Goal: Task Accomplishment & Management: Use online tool/utility

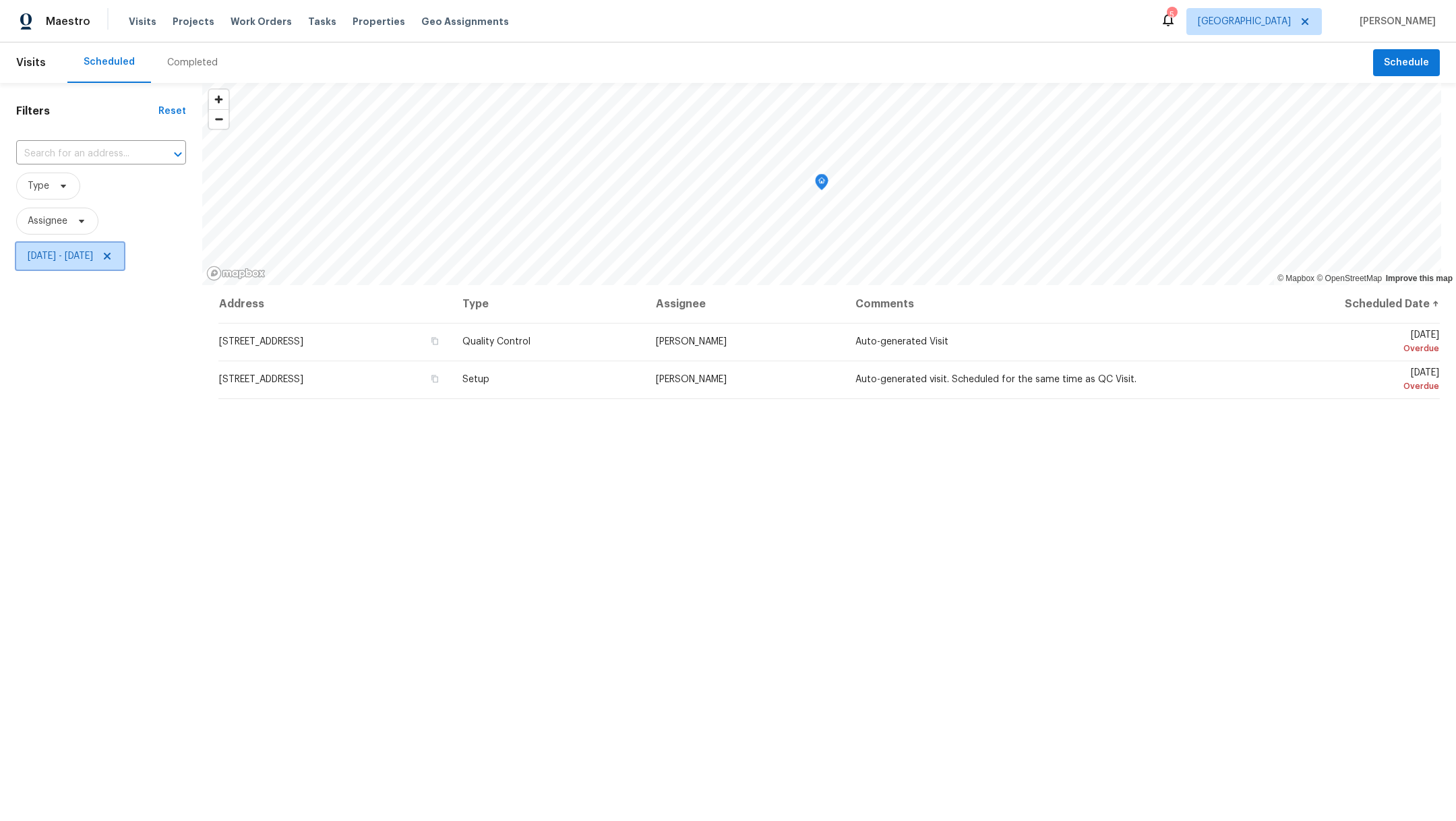
click at [111, 258] on icon at bounding box center [107, 256] width 7 height 7
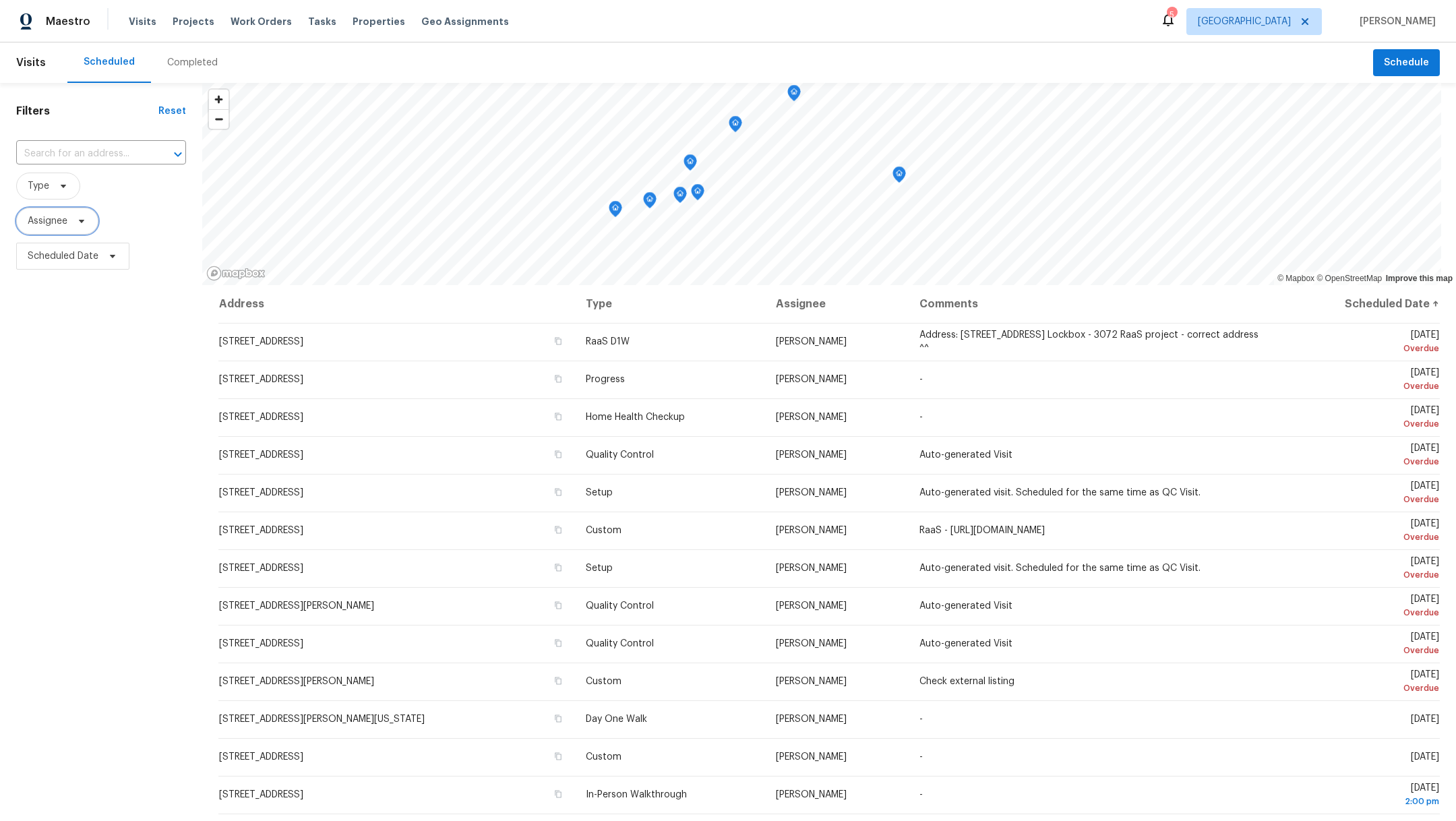
click at [44, 221] on span "Assignee" at bounding box center [47, 221] width 40 height 14
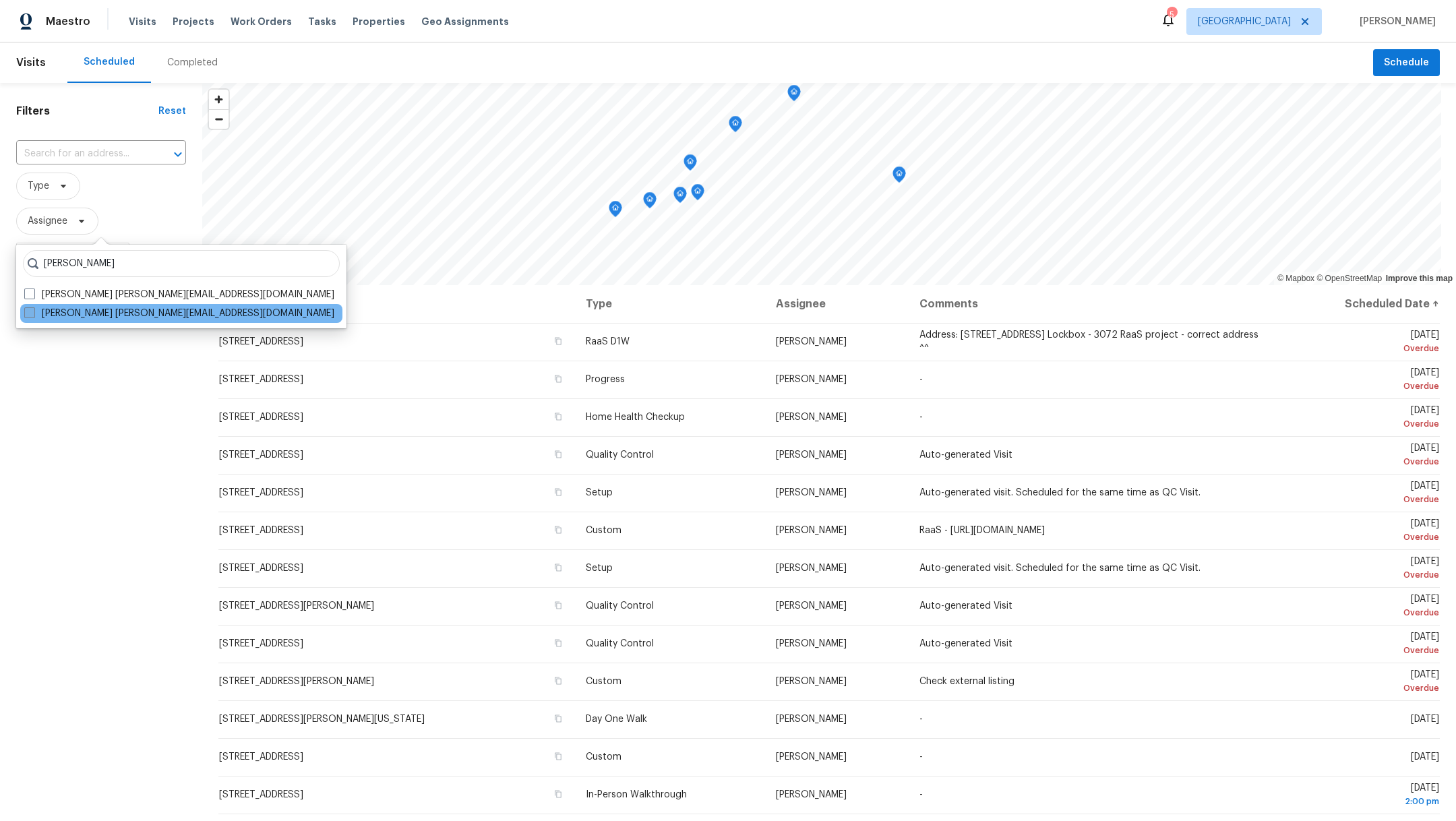
type input "maria zakharnitskaia"
click at [32, 313] on span at bounding box center [29, 313] width 11 height 11
click at [32, 313] on input "Maria Zakharnitskaia maria.zakharnitskaia@opendoor.com" at bounding box center [29, 311] width 9 height 9
checkbox input "true"
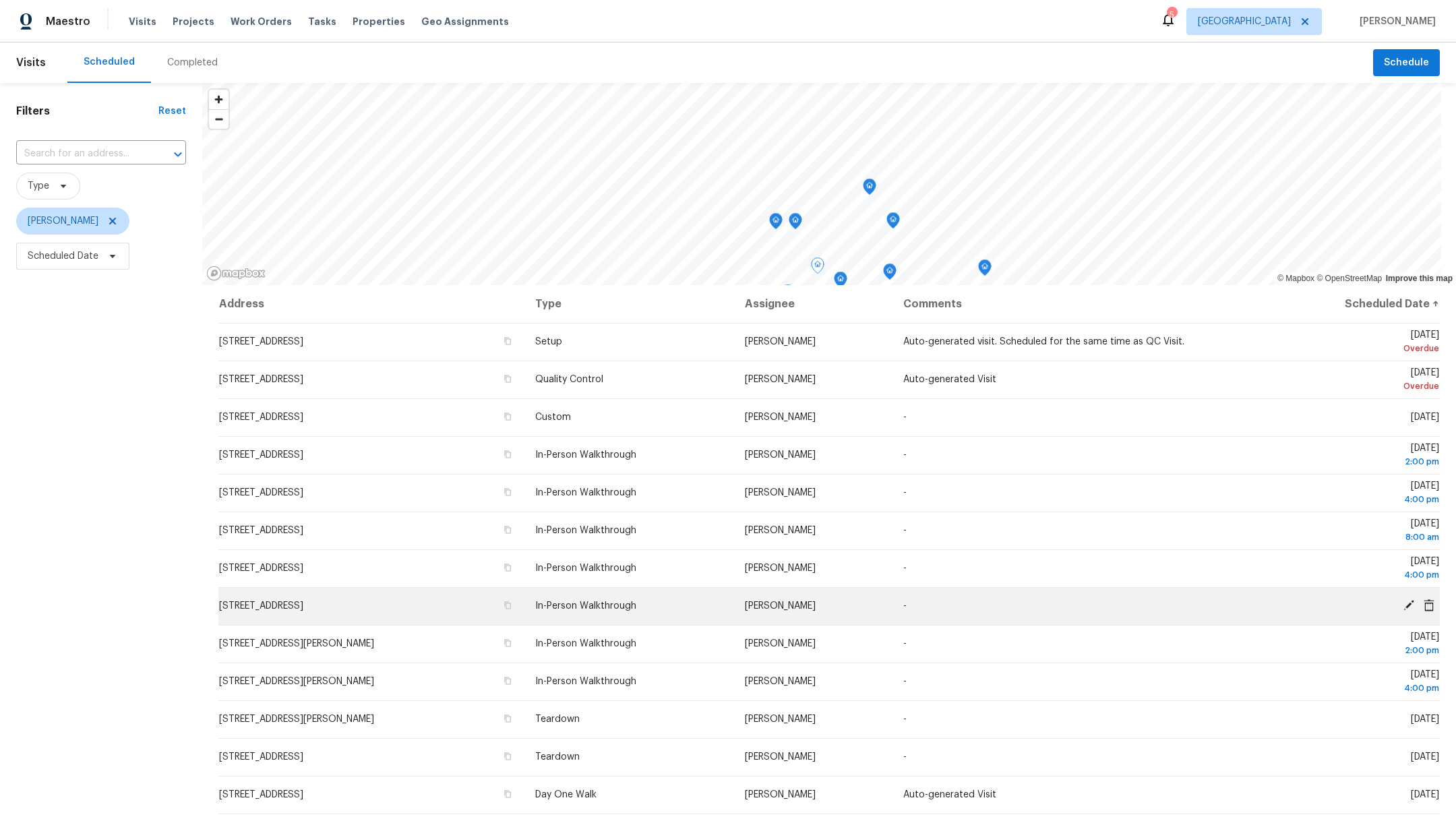
click at [304, 605] on span "18810 Appletree Ridge Rd, Houston, TX 77084" at bounding box center [261, 606] width 84 height 10
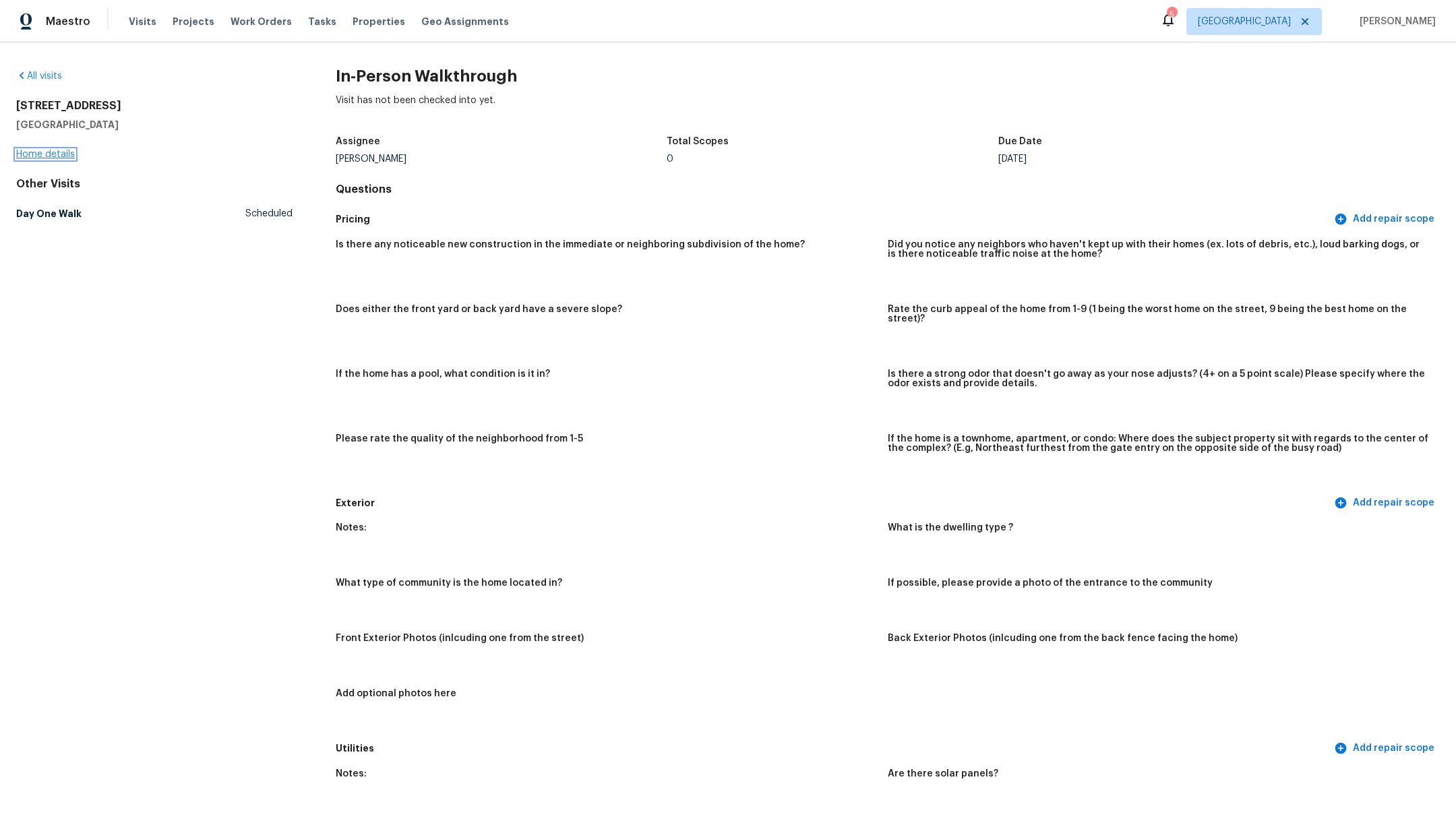
click at [42, 155] on link "Home details" at bounding box center [45, 154] width 59 height 10
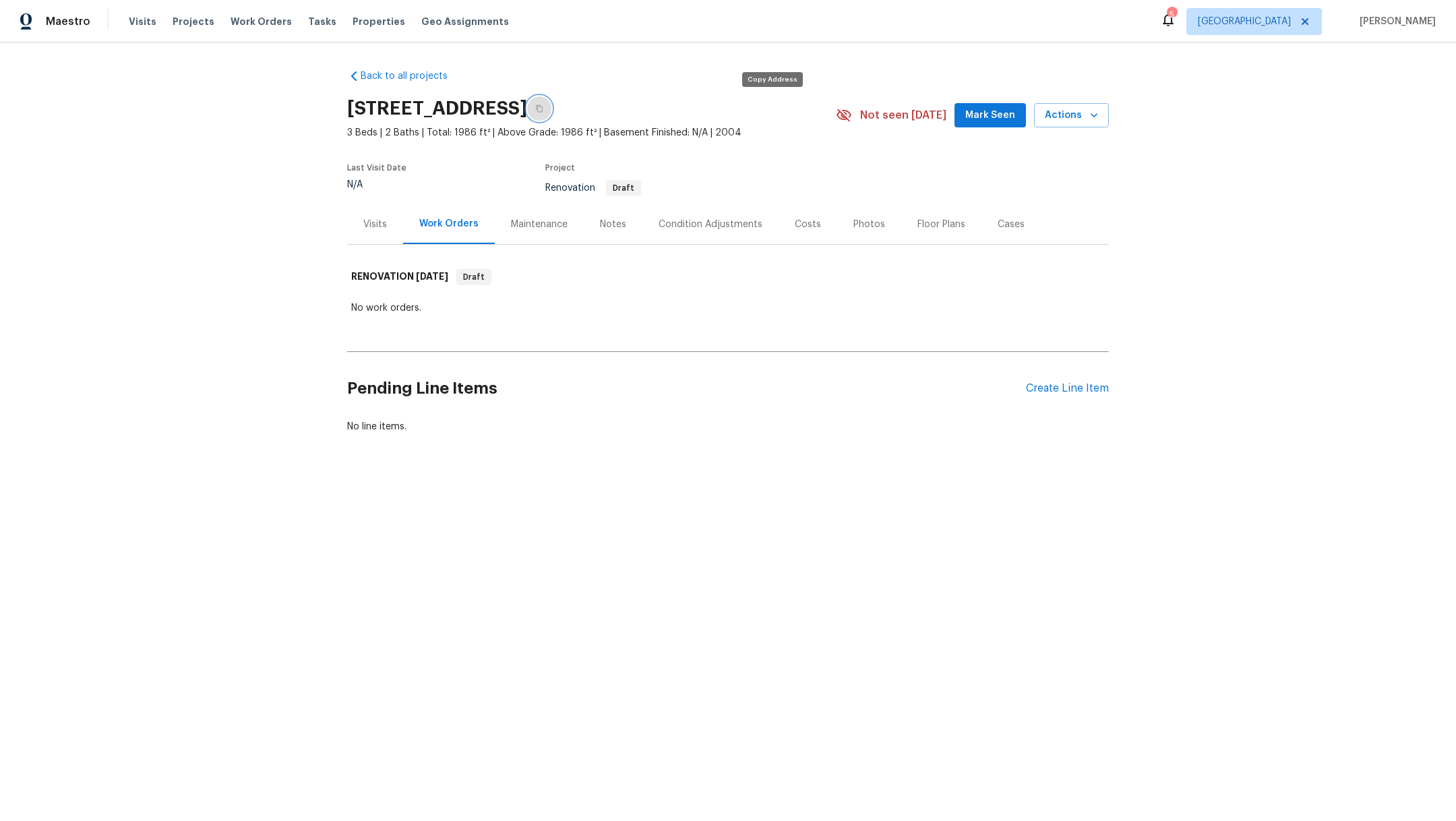
click at [551, 112] on button "button" at bounding box center [539, 108] width 24 height 24
click at [600, 225] on div "Notes" at bounding box center [612, 224] width 26 height 14
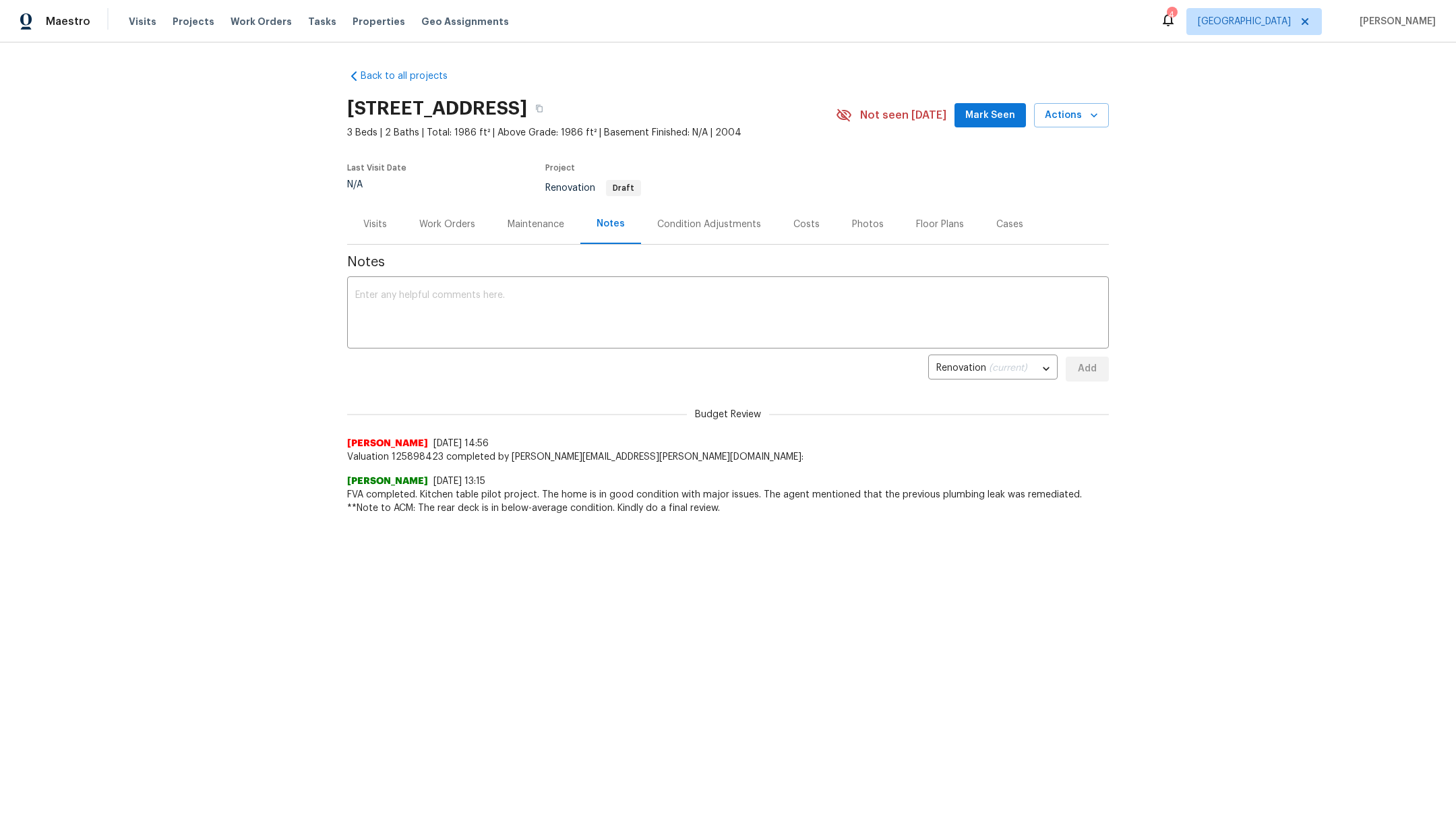
click at [369, 222] on div "Visits" at bounding box center [374, 224] width 23 height 14
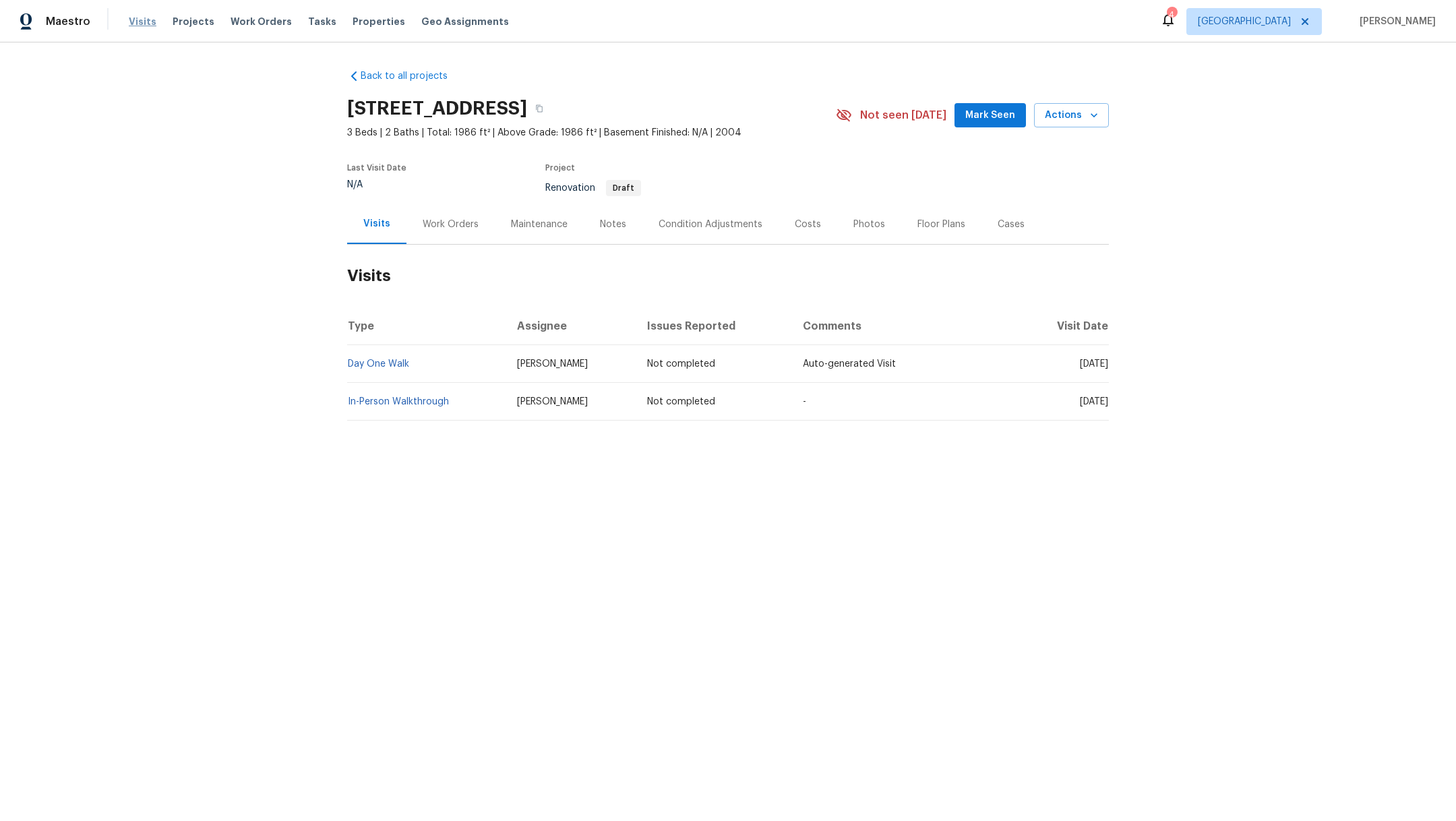
click at [138, 24] on span "Visits" at bounding box center [142, 22] width 28 height 14
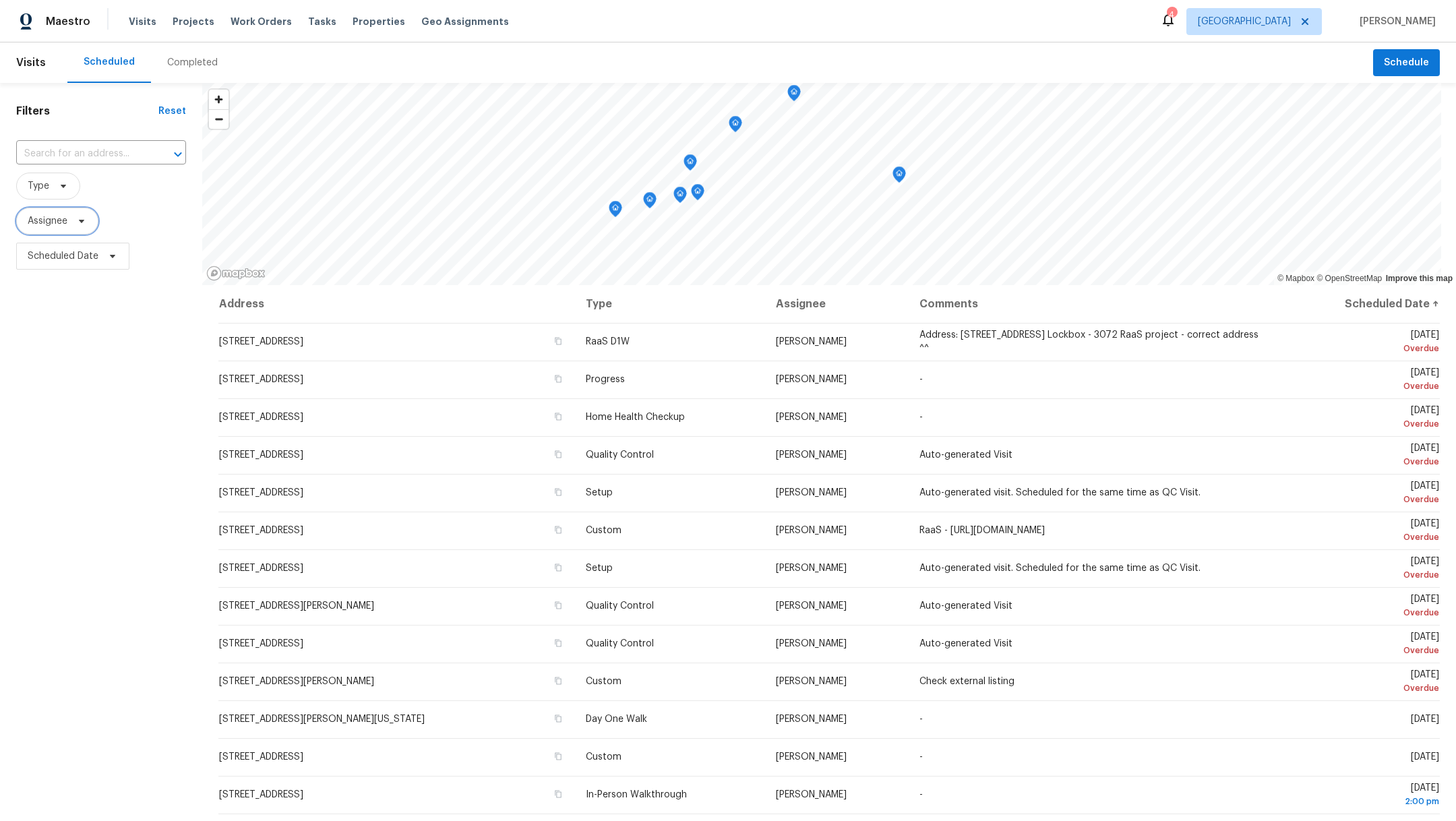
click at [41, 221] on span "Assignee" at bounding box center [47, 221] width 40 height 14
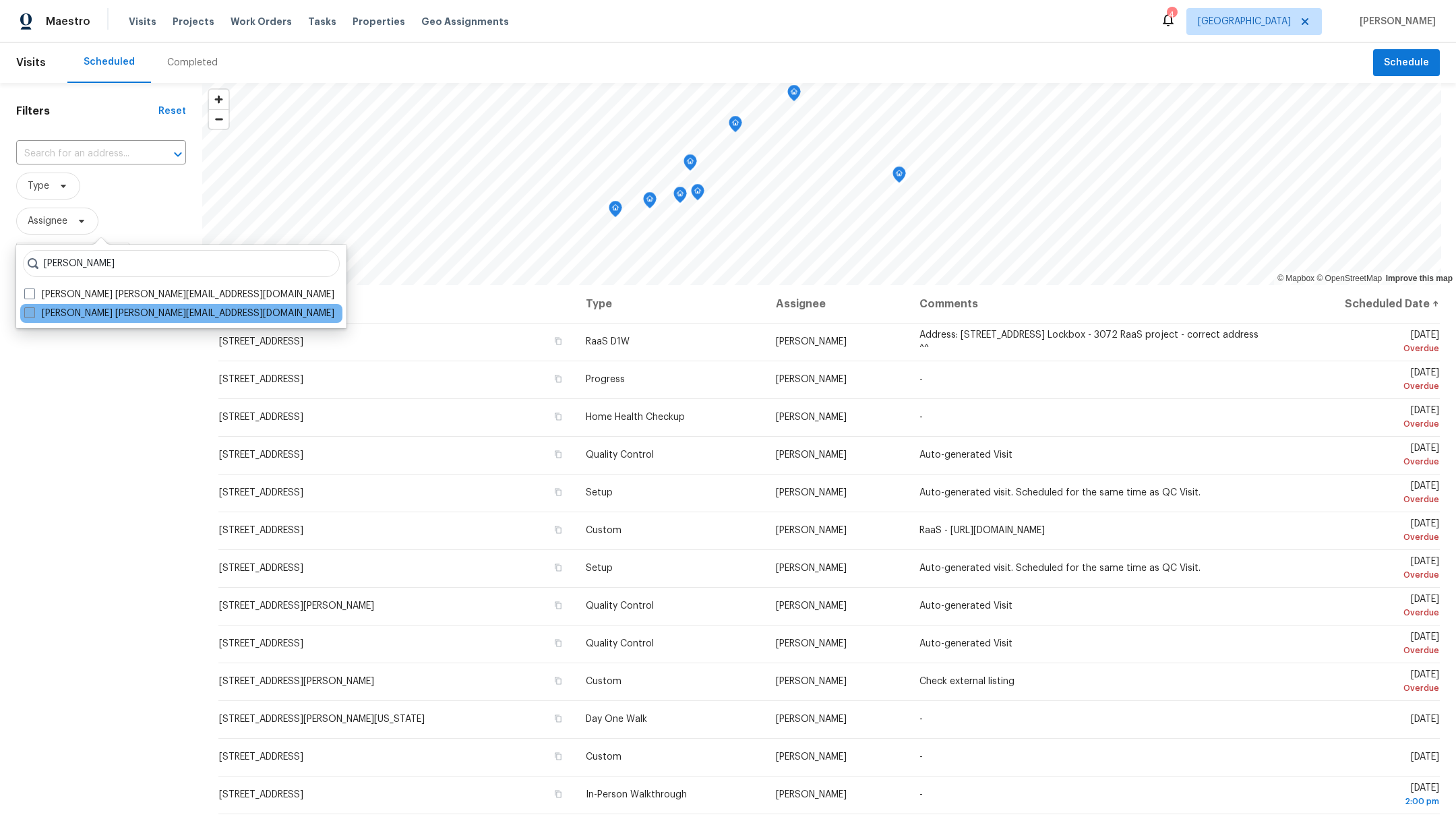
type input "maria zakharnitskaia"
click at [34, 316] on span at bounding box center [29, 313] width 11 height 11
click at [33, 316] on input "Maria Zakharnitskaia maria.zakharnitskaia@opendoor.com" at bounding box center [29, 311] width 9 height 9
checkbox input "true"
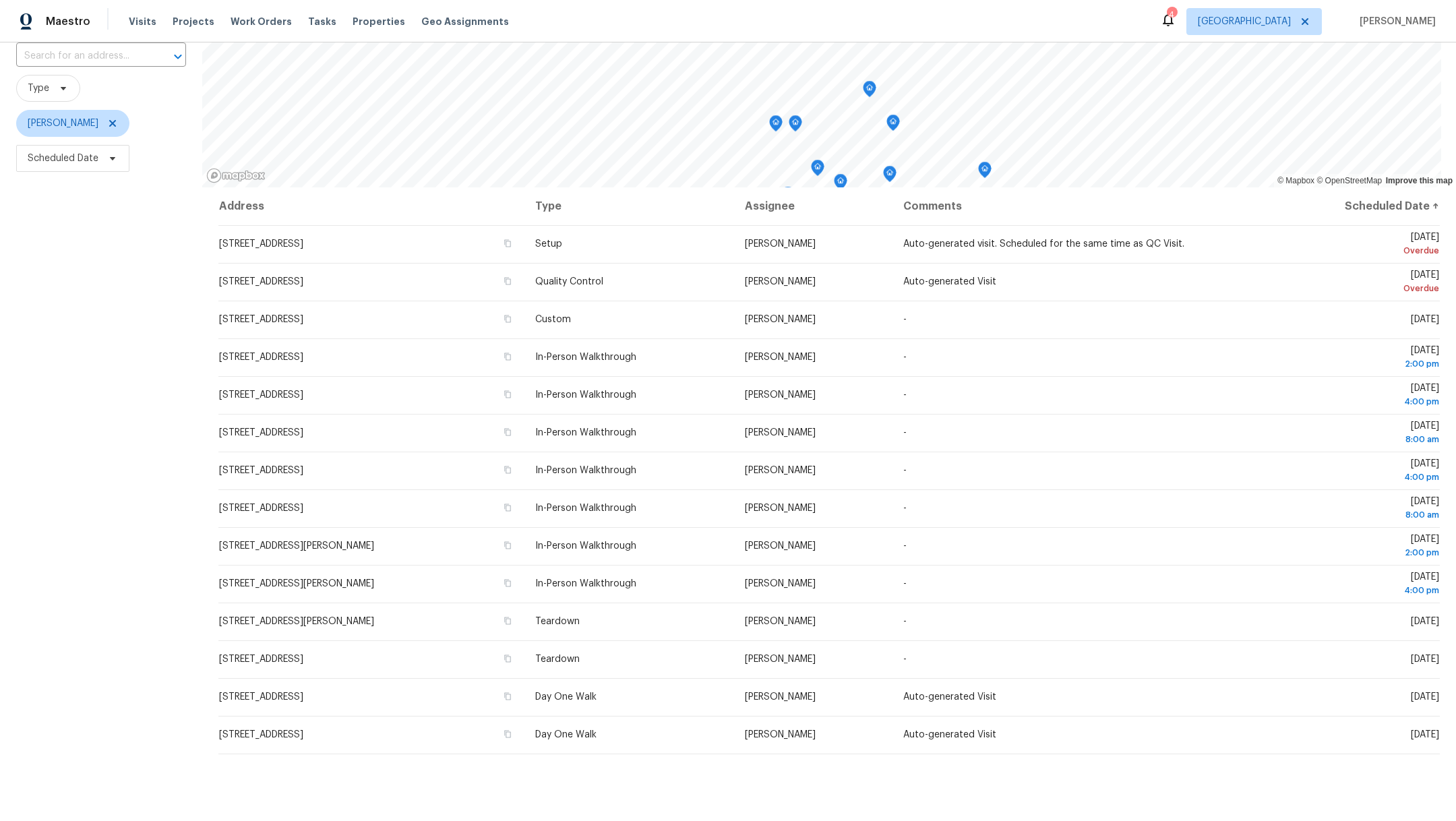
scroll to position [99, 0]
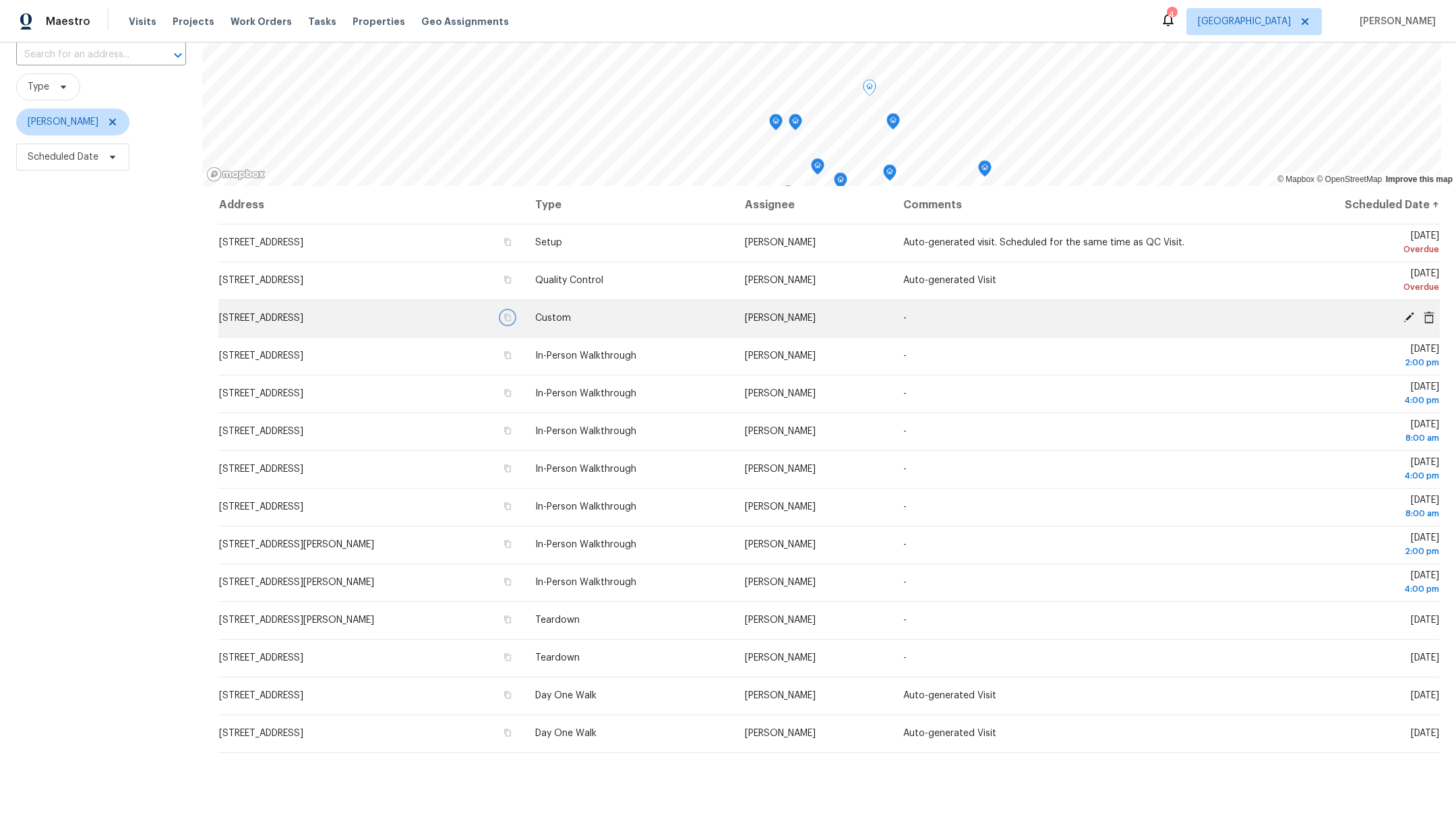
click at [511, 320] on icon "button" at bounding box center [507, 318] width 7 height 8
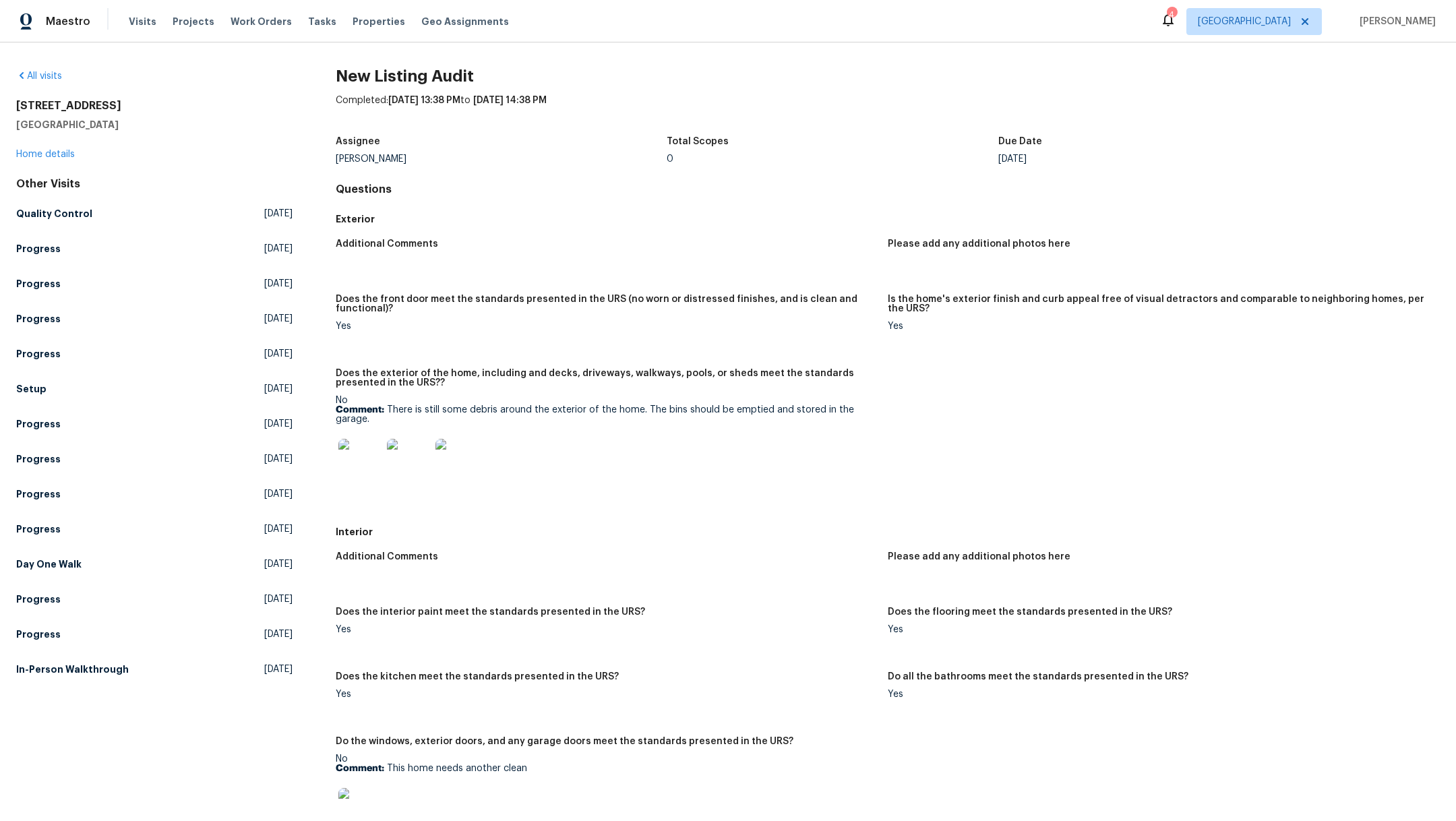
click at [351, 455] on img at bounding box center [359, 460] width 43 height 43
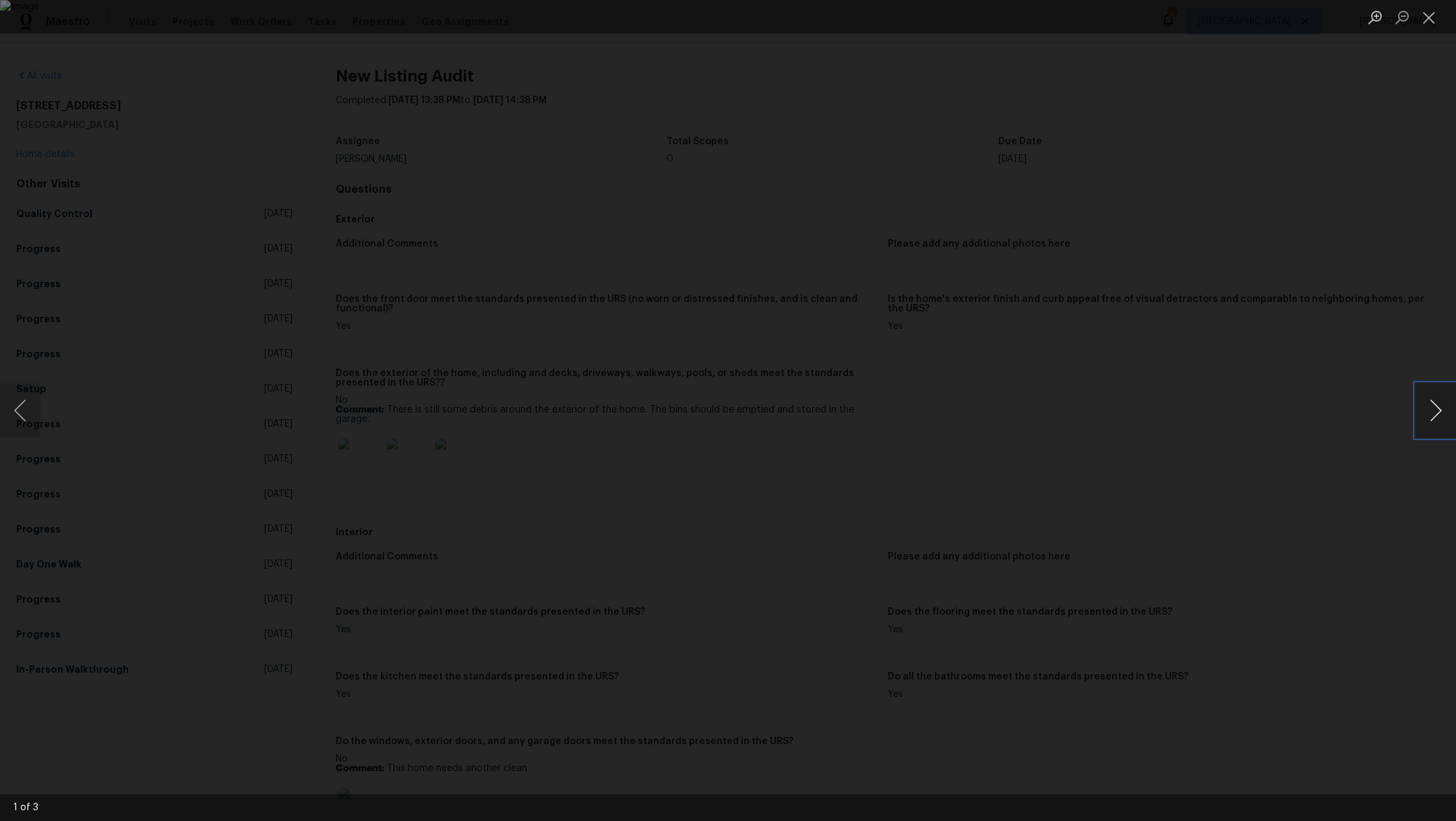
click at [1439, 410] on button "Next image" at bounding box center [1436, 410] width 41 height 54
click at [1430, 16] on button "Close lightbox" at bounding box center [1429, 17] width 27 height 23
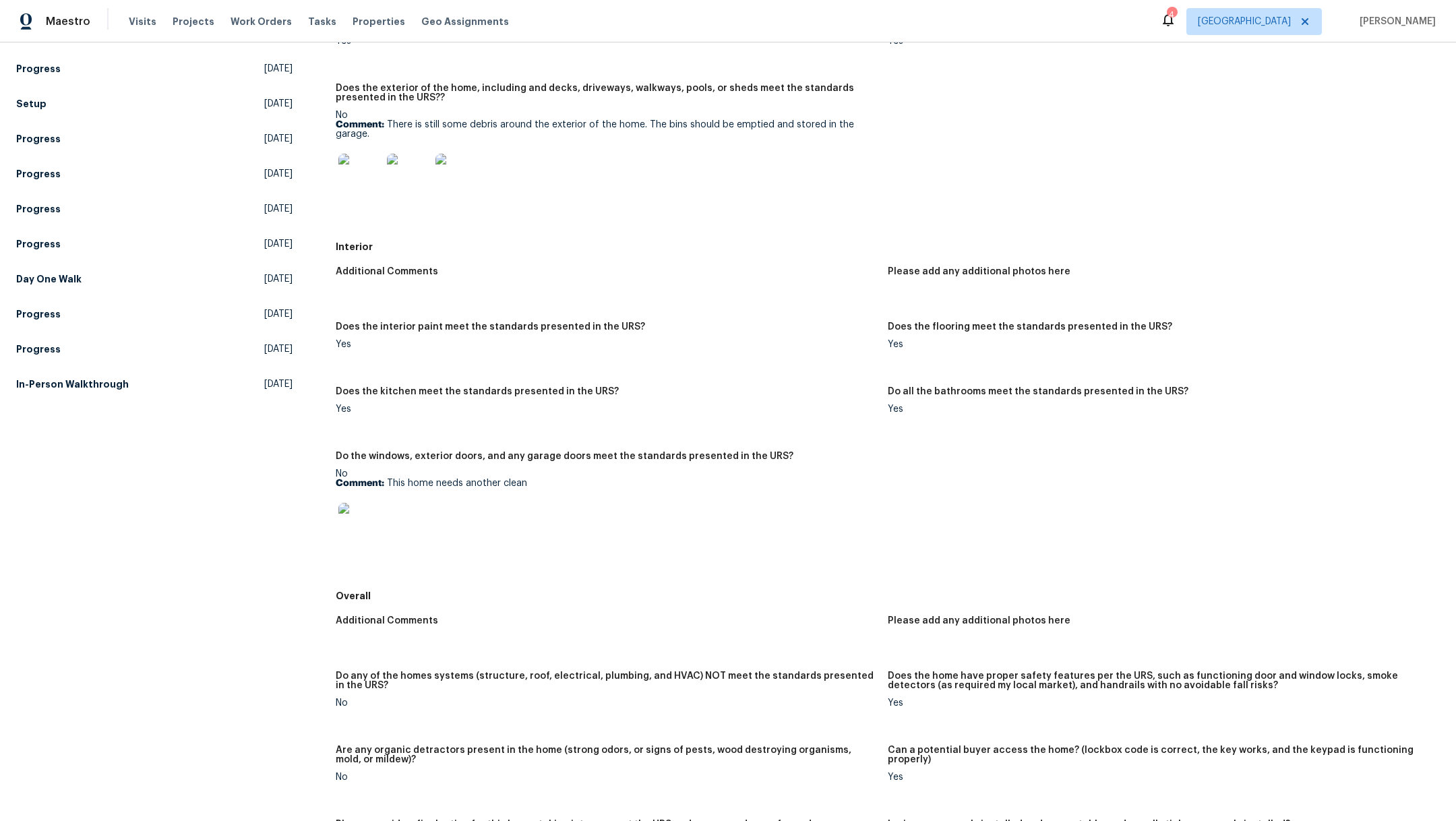
scroll to position [319, 0]
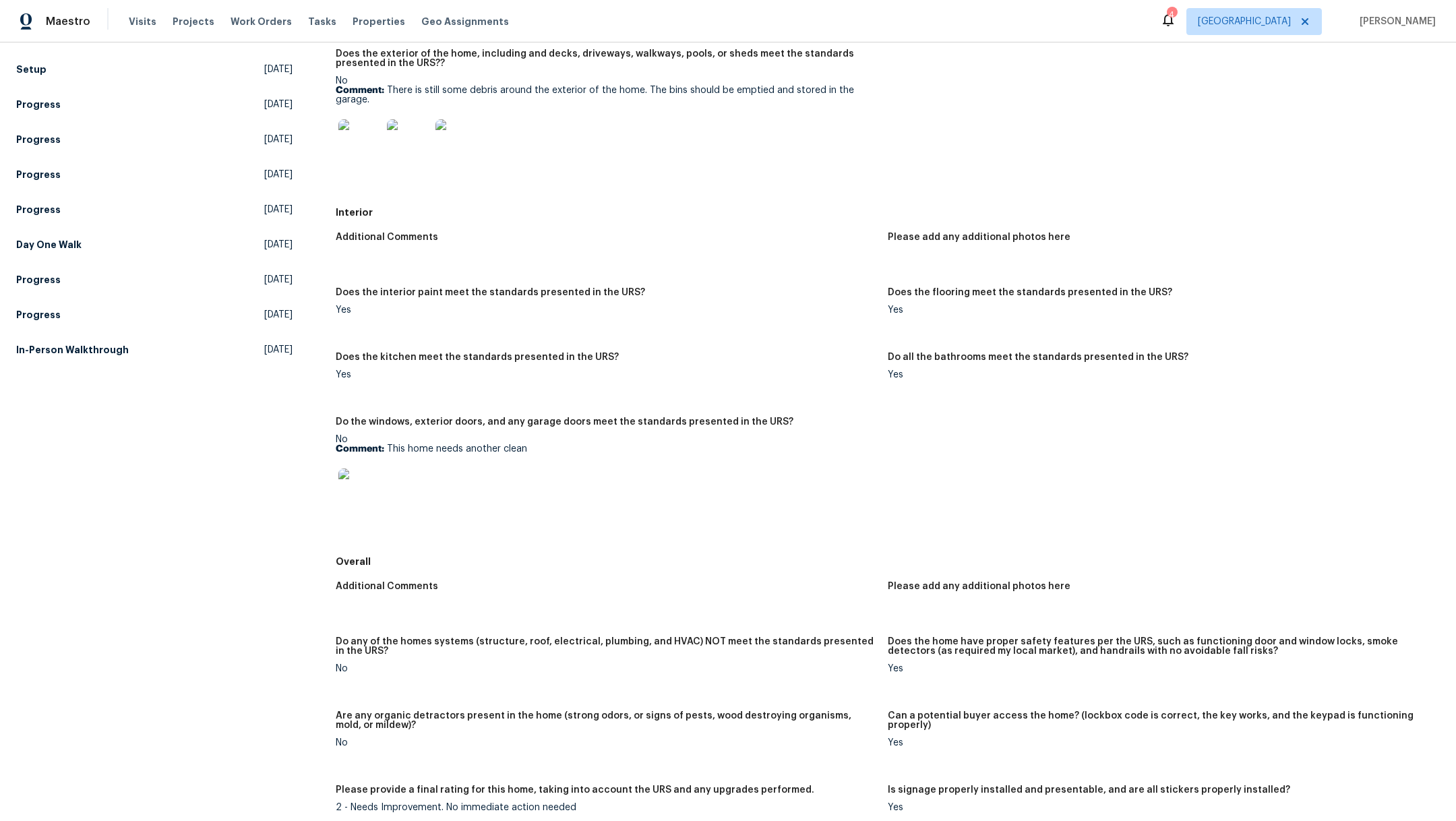
click at [350, 490] on img at bounding box center [359, 490] width 43 height 43
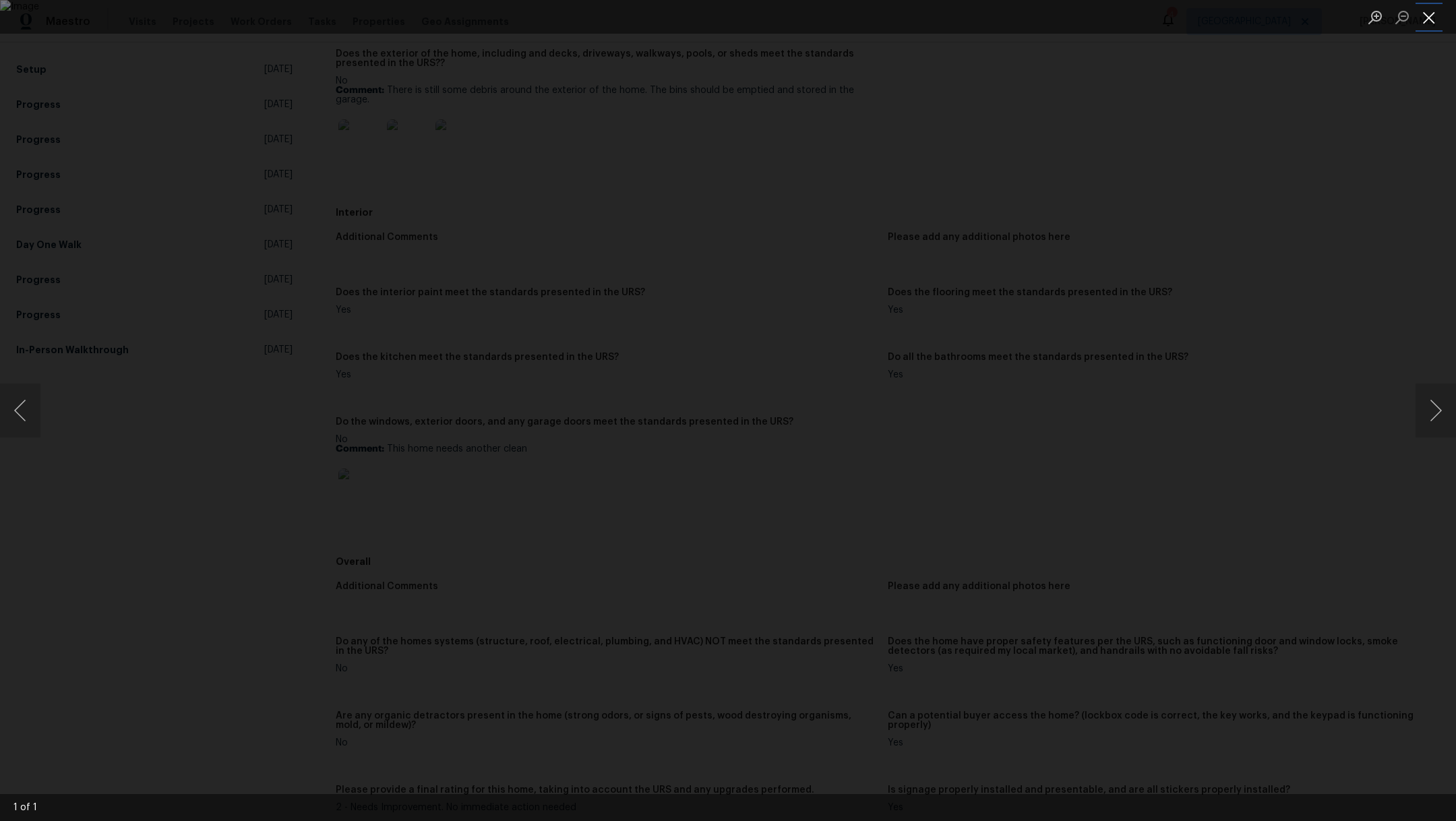
click at [1428, 23] on button "Close lightbox" at bounding box center [1429, 17] width 27 height 23
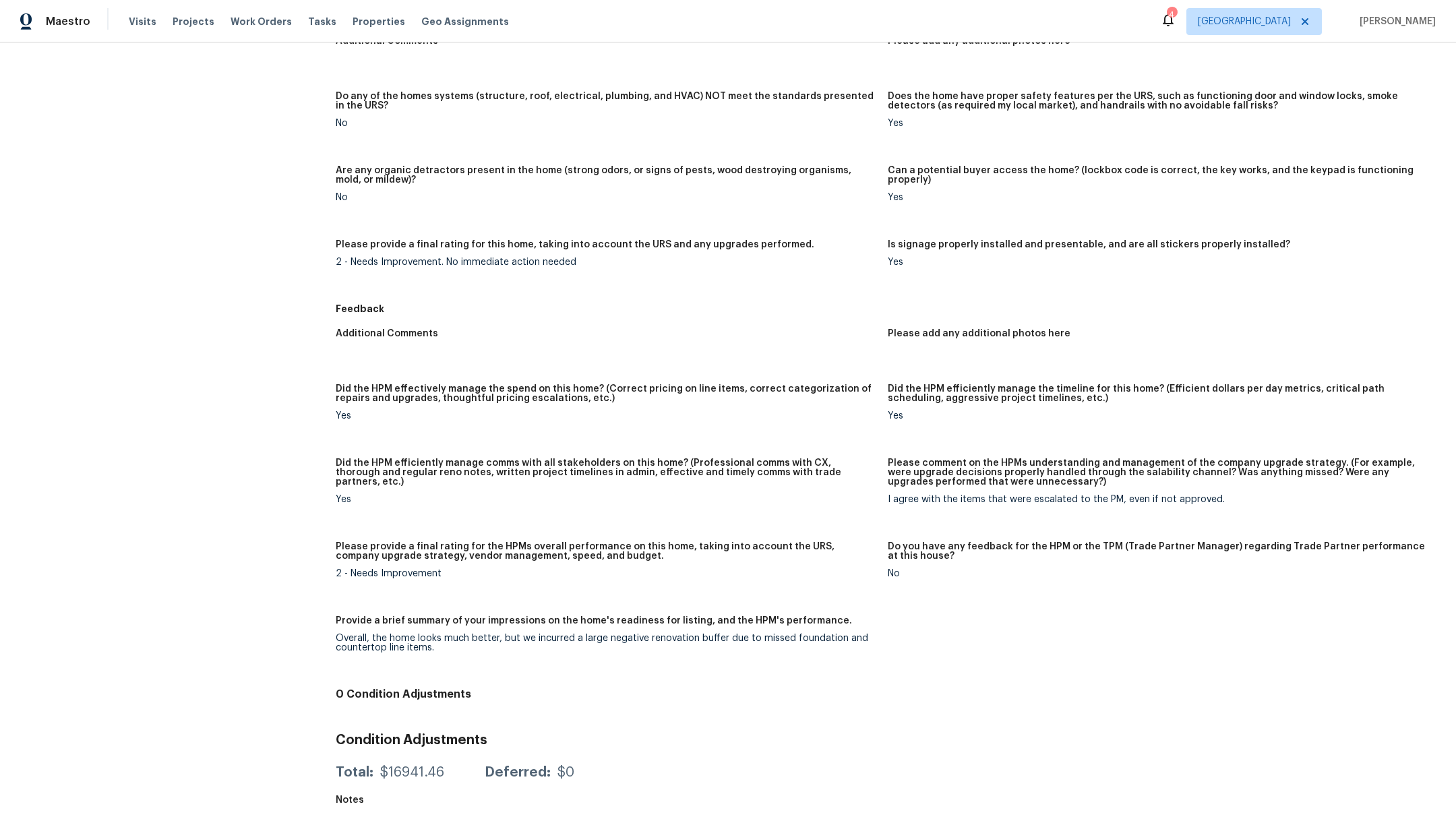
scroll to position [0, 0]
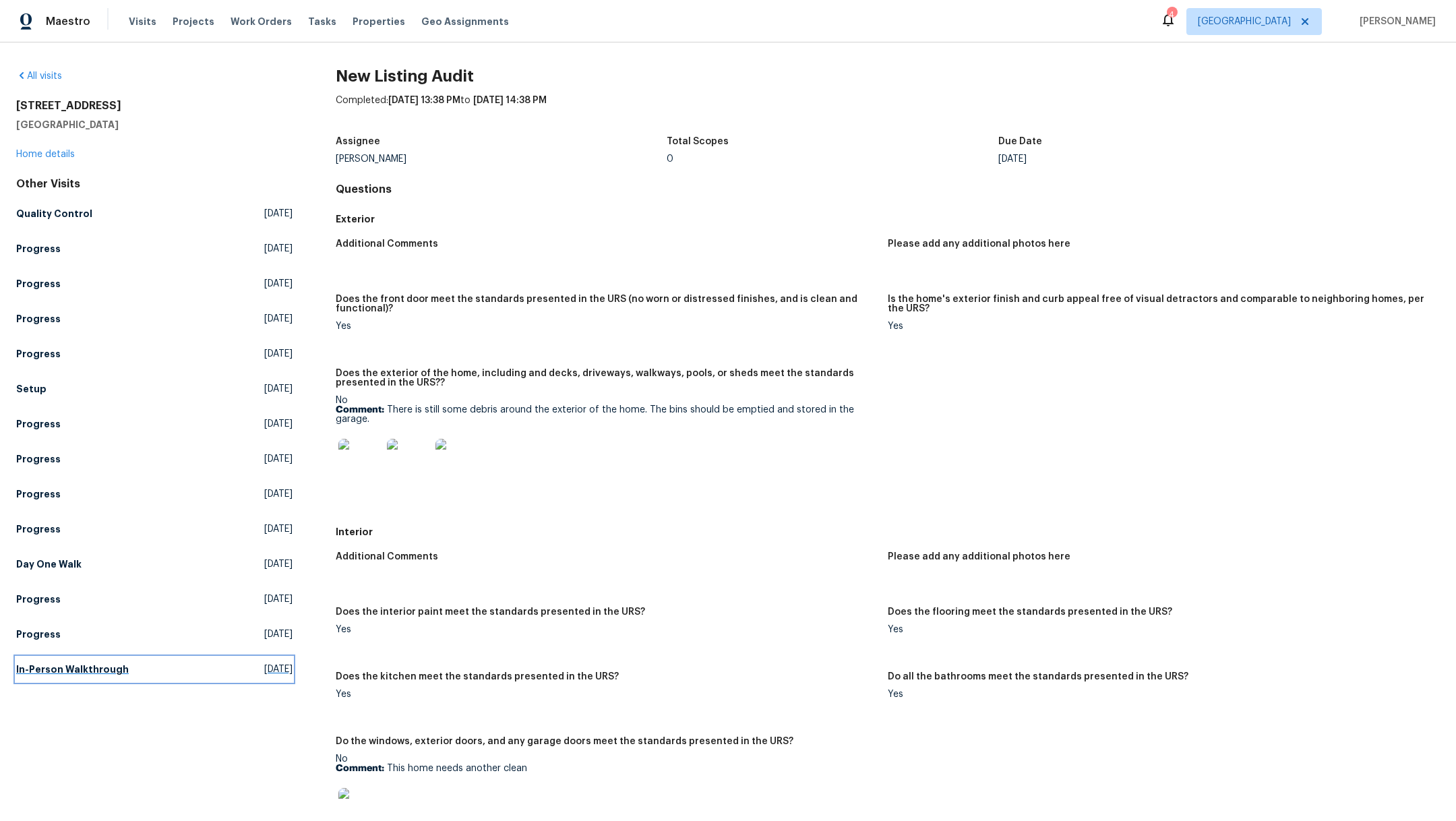
click at [83, 666] on h5 "In-Person Walkthrough" at bounding box center [72, 670] width 112 height 14
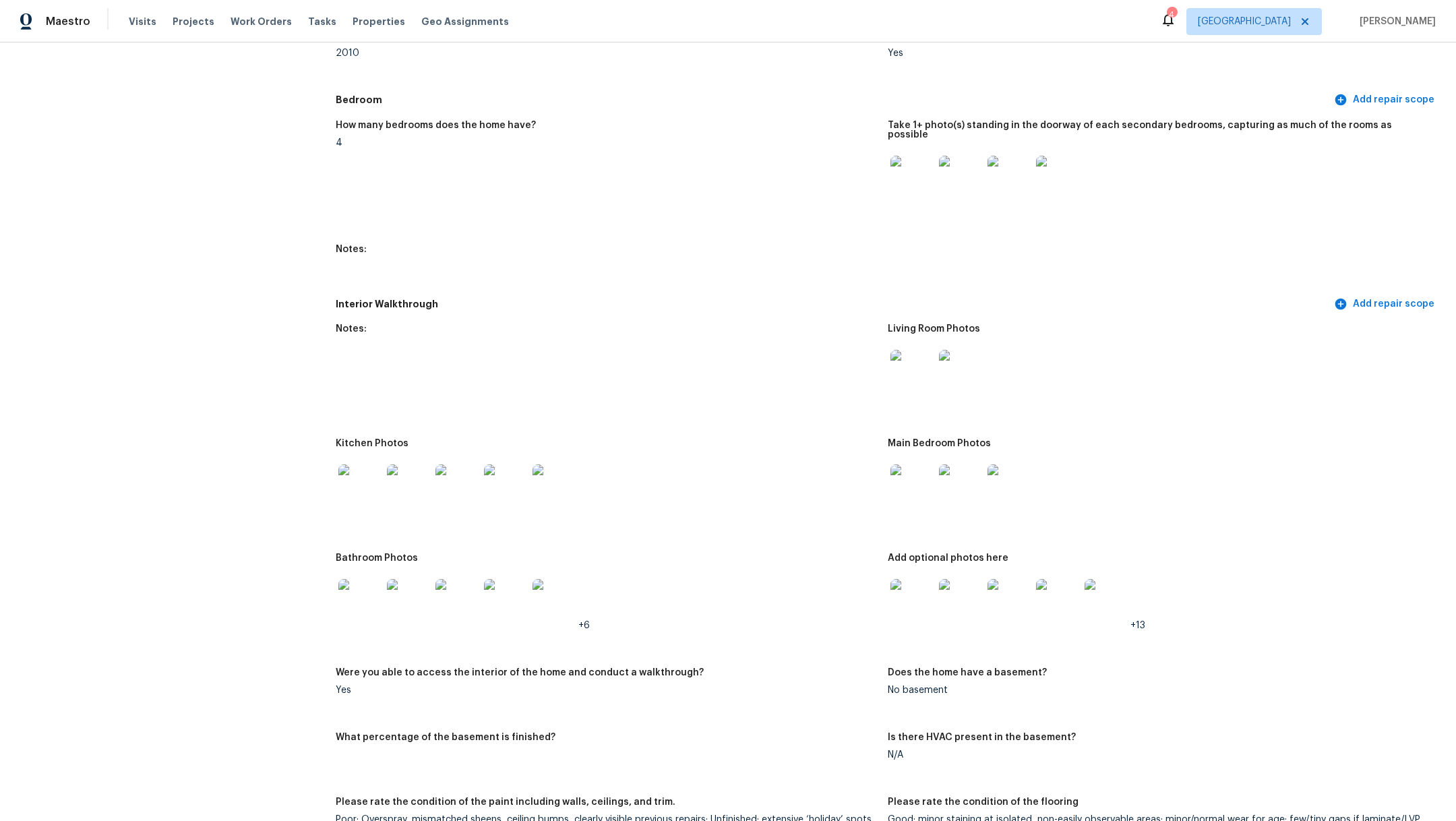
scroll to position [1429, 0]
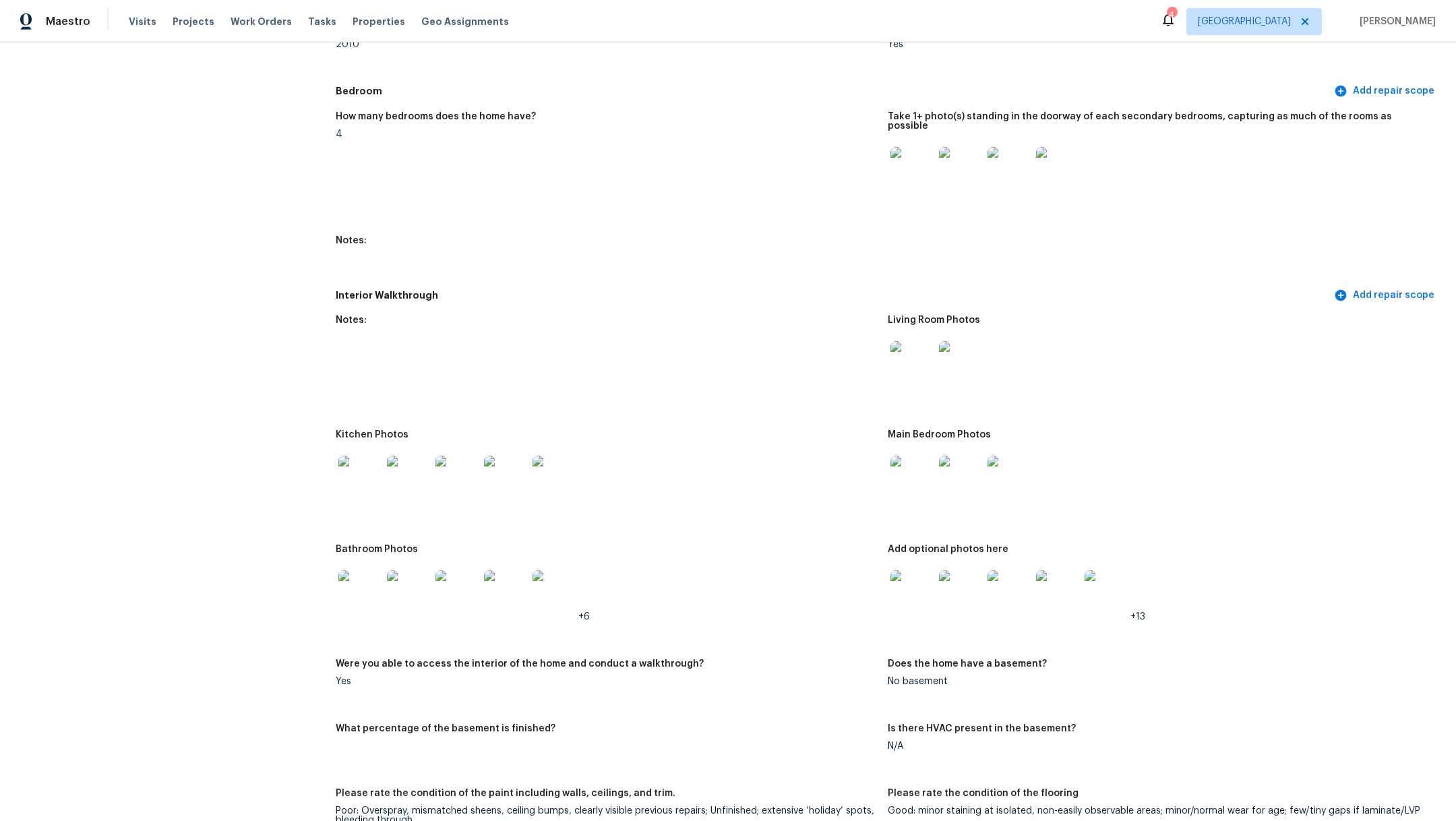
click at [358, 460] on img at bounding box center [359, 477] width 43 height 43
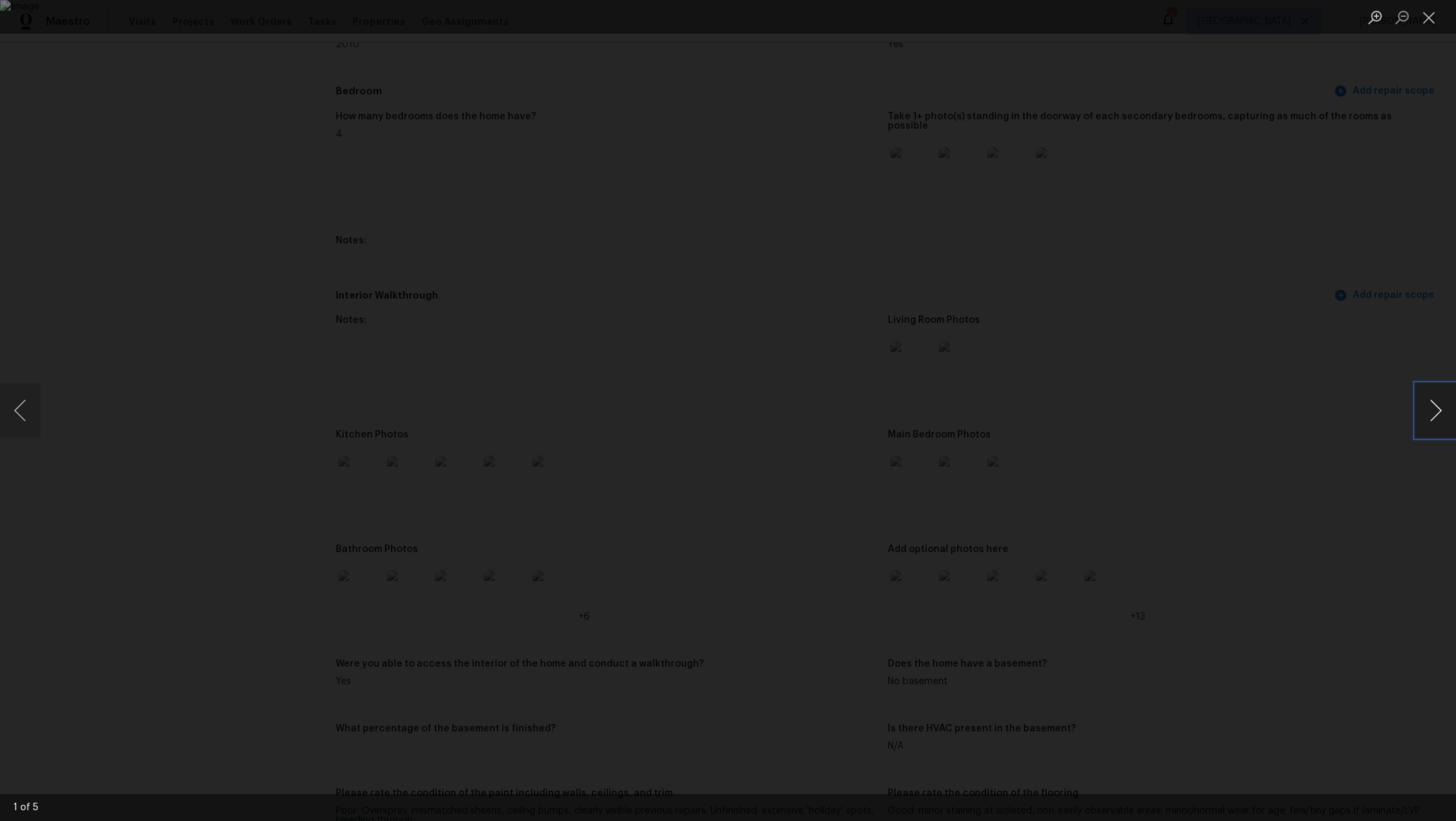
click at [1445, 410] on button "Next image" at bounding box center [1436, 410] width 41 height 54
click at [1445, 410] on button "Next image" at bounding box center [1436, 410] width 41 height 54
click at [1428, 22] on button "Close lightbox" at bounding box center [1429, 17] width 27 height 23
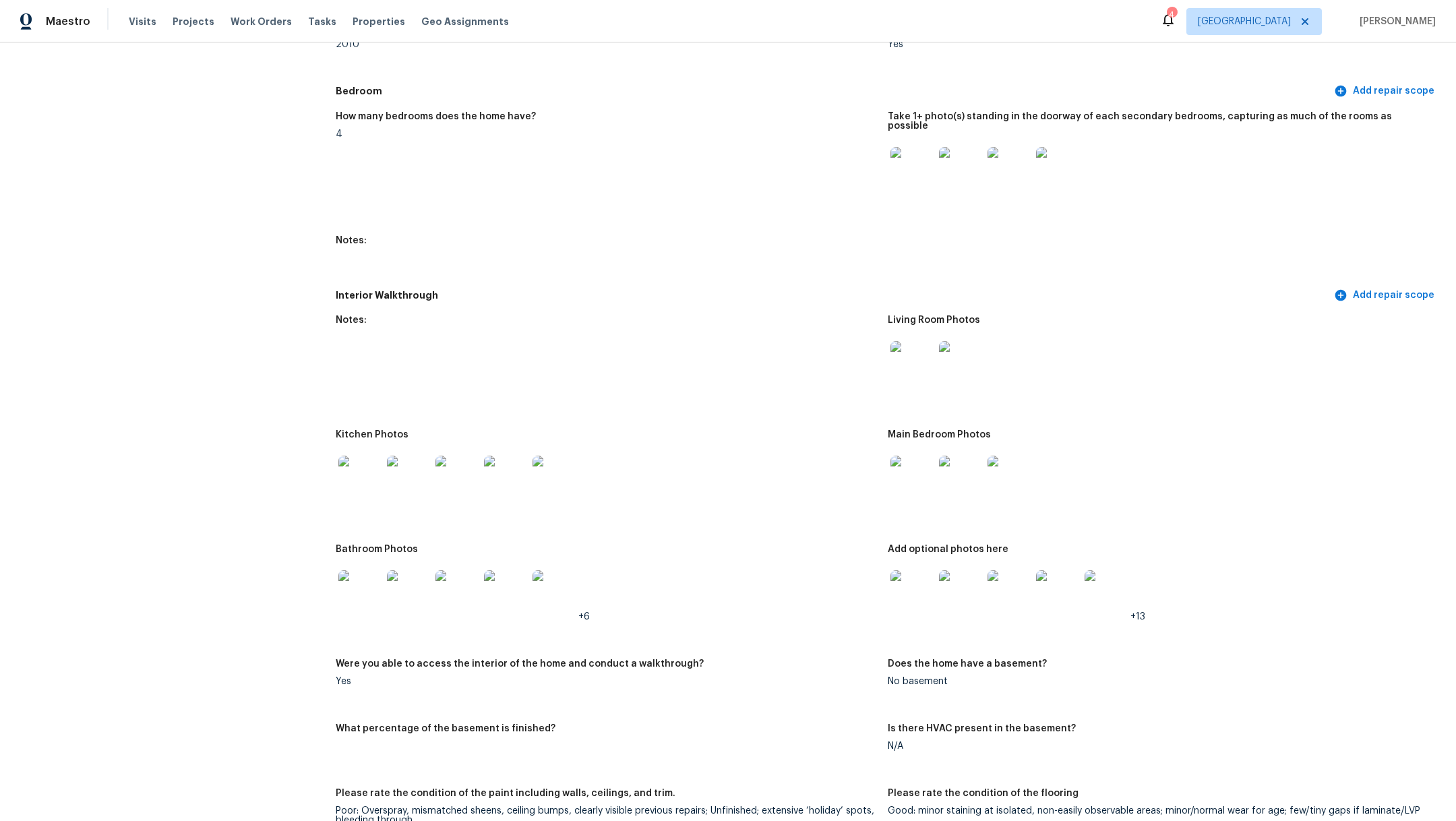
click at [905, 570] on img at bounding box center [911, 591] width 43 height 43
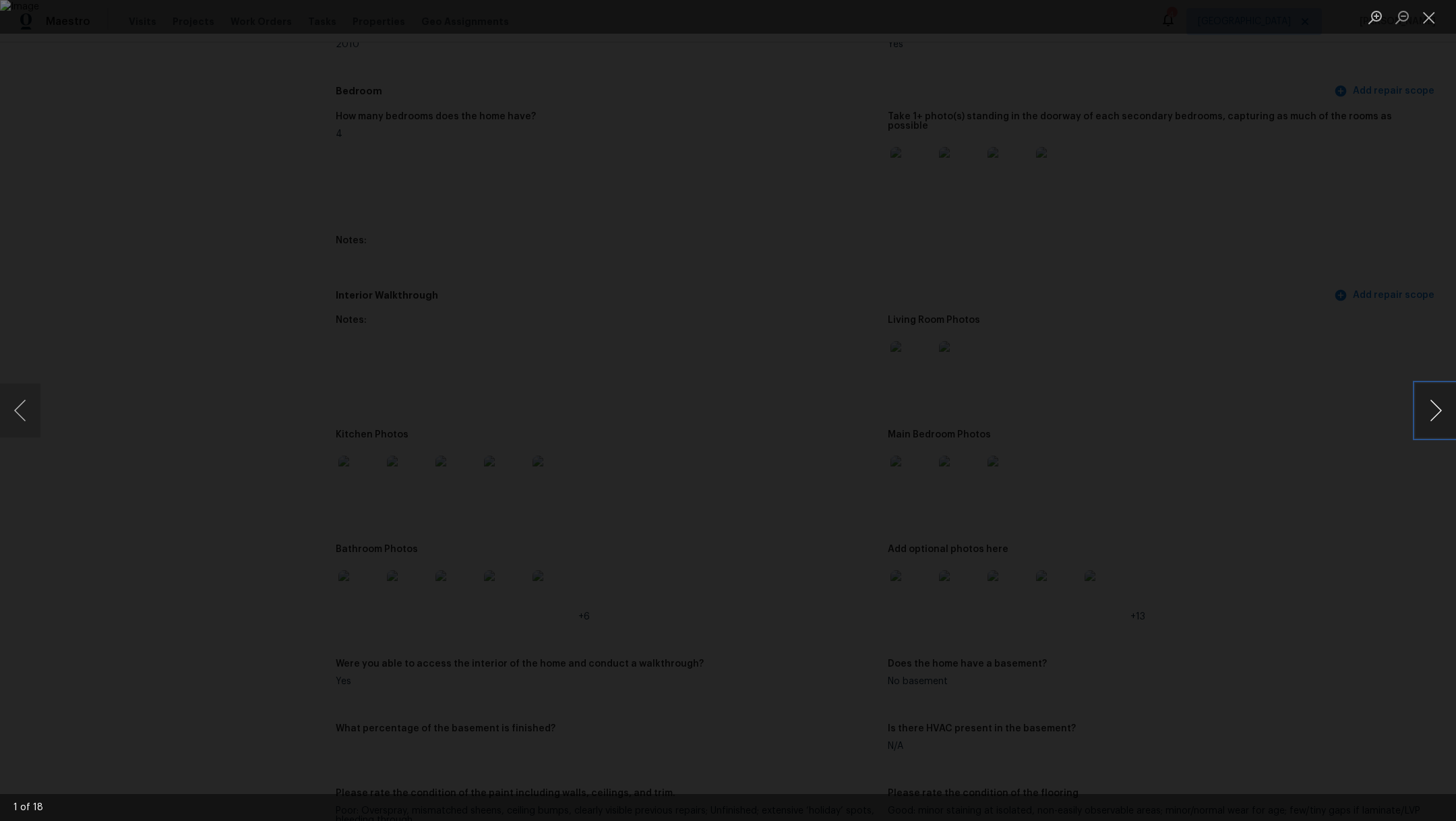
click at [1444, 413] on button "Next image" at bounding box center [1436, 410] width 41 height 54
click at [1444, 414] on button "Next image" at bounding box center [1436, 410] width 41 height 54
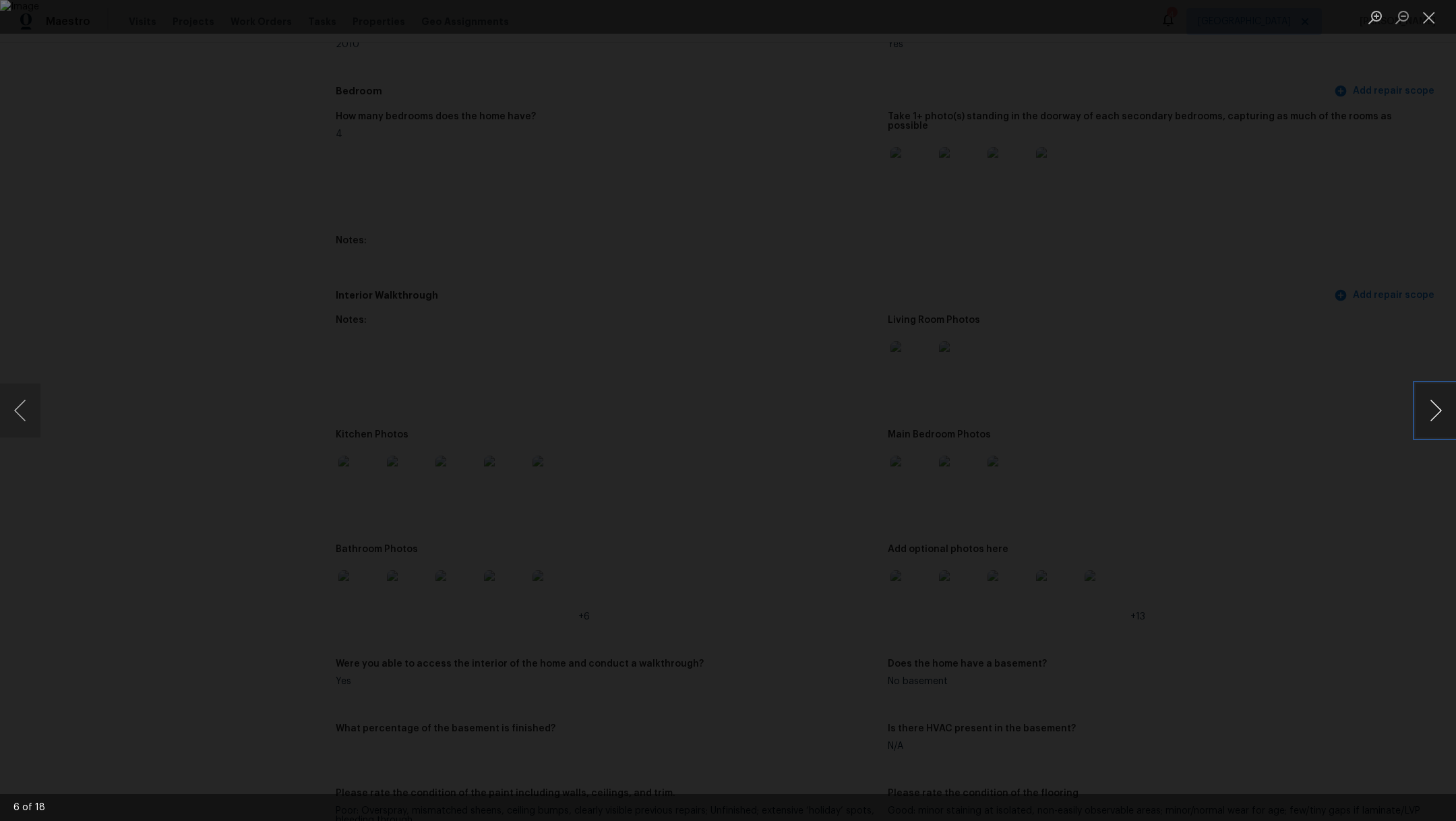
click at [1444, 414] on button "Next image" at bounding box center [1436, 410] width 41 height 54
click at [1428, 22] on button "Close lightbox" at bounding box center [1429, 17] width 27 height 23
